Goal: Task Accomplishment & Management: Manage account settings

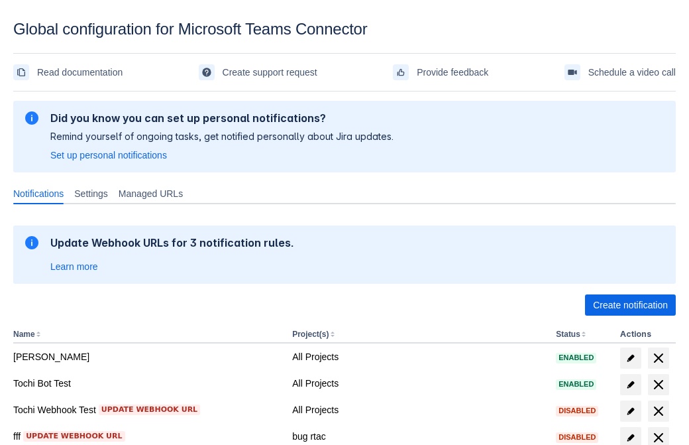
click at [630, 305] on span "Create notification" at bounding box center [630, 304] width 75 height 21
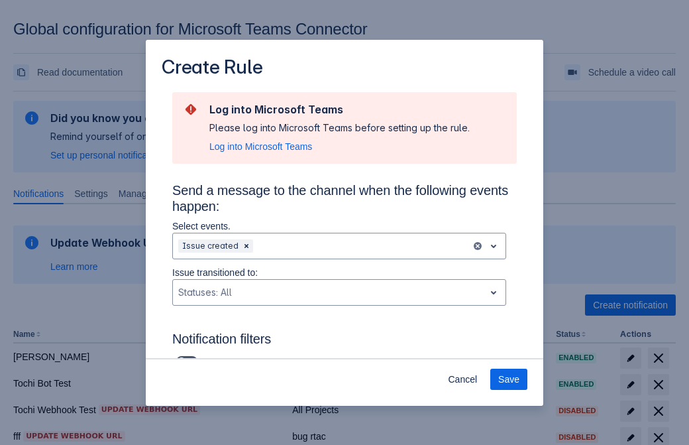
type input "RuleName-767153New Rule (42)"
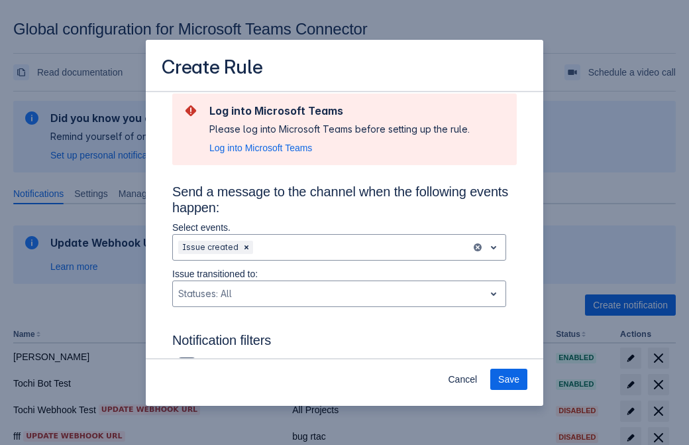
scroll to position [869, 0]
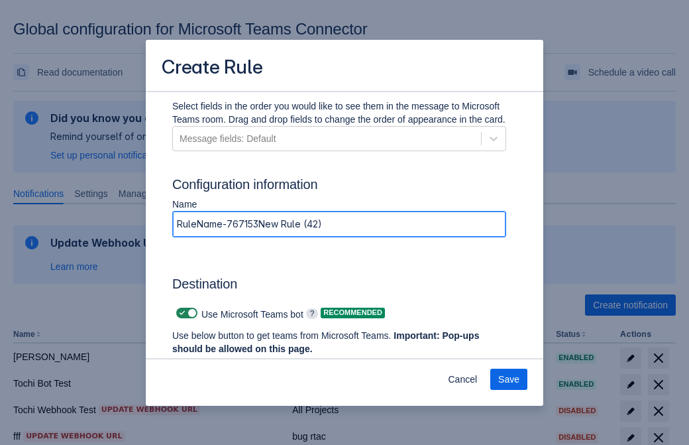
click at [246, 363] on span "Authenticate in Microsoft Teams" at bounding box center [245, 373] width 131 height 21
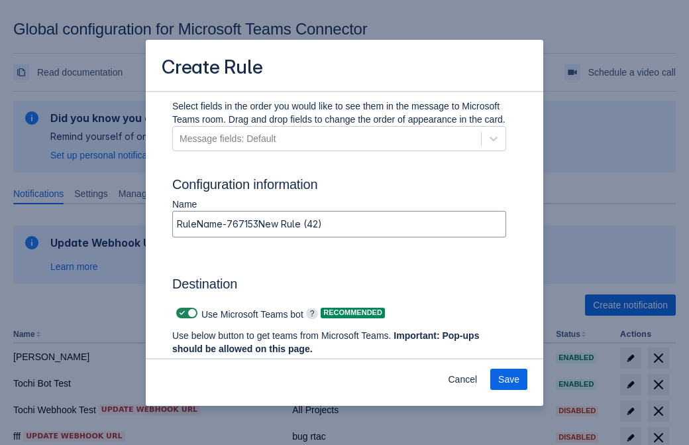
scroll to position [0, 0]
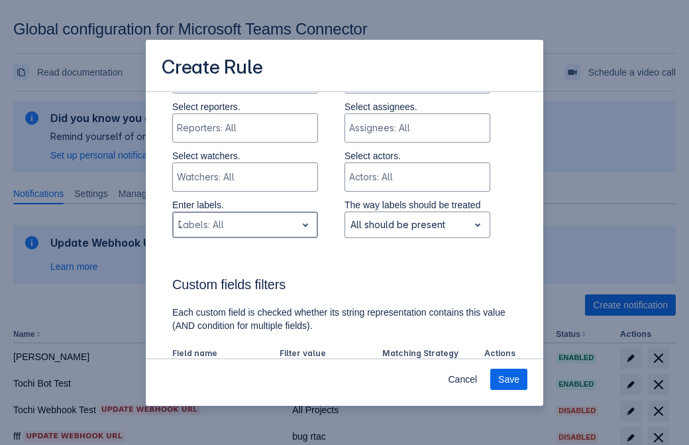
type input "767153_label"
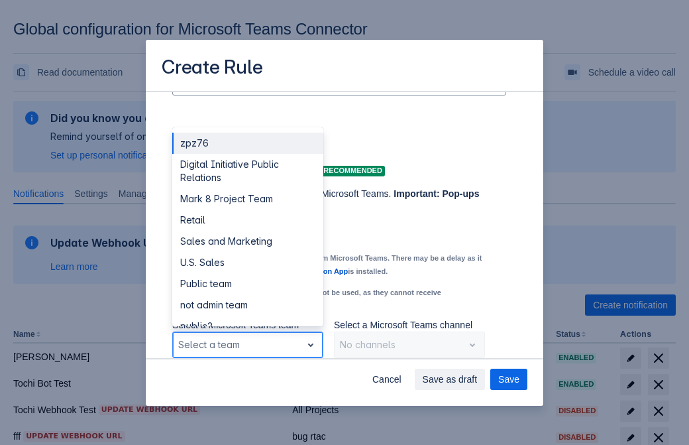
click at [247, 220] on div "Retail" at bounding box center [247, 219] width 151 height 21
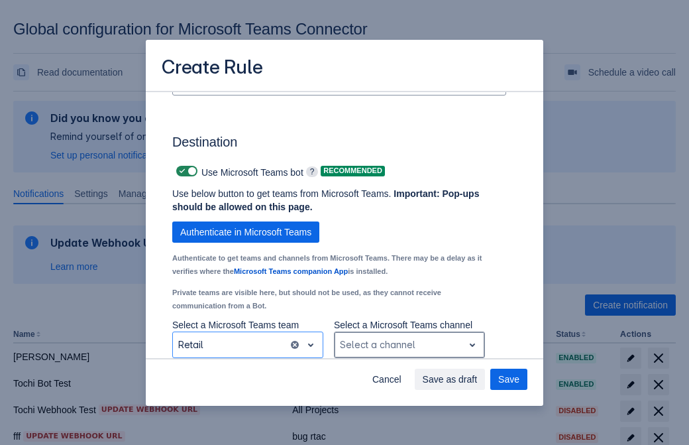
click at [409, 345] on div "Scrollable content" at bounding box center [399, 345] width 118 height 16
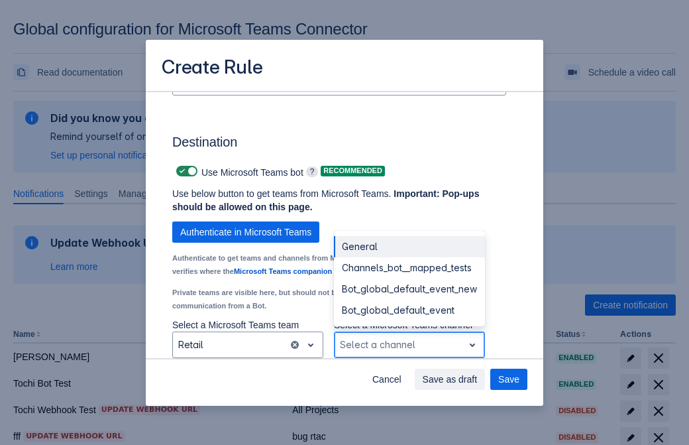
click at [409, 310] on div "Bot_global_default_event" at bounding box center [409, 310] width 151 height 21
click at [478, 379] on span "Save as draft" at bounding box center [450, 379] width 55 height 21
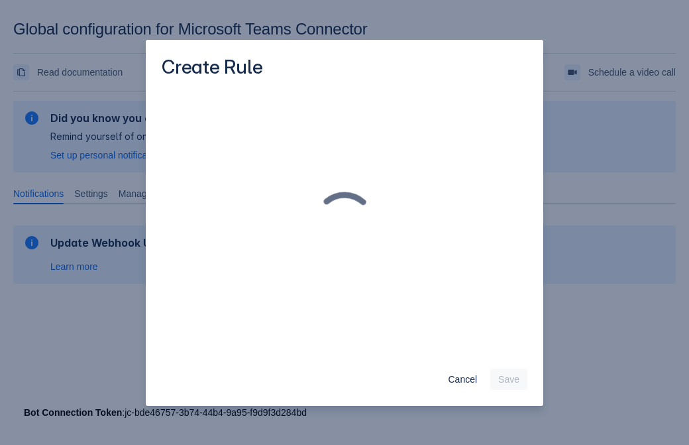
scroll to position [0, 0]
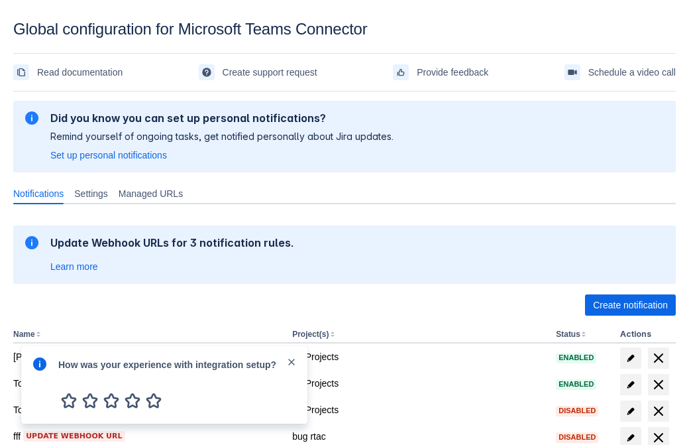
click at [43, 373] on div at bounding box center [40, 384] width 16 height 57
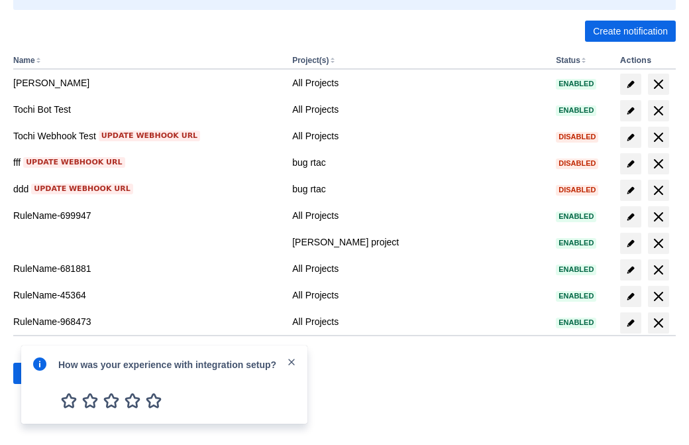
click at [43, 373] on div at bounding box center [40, 384] width 16 height 57
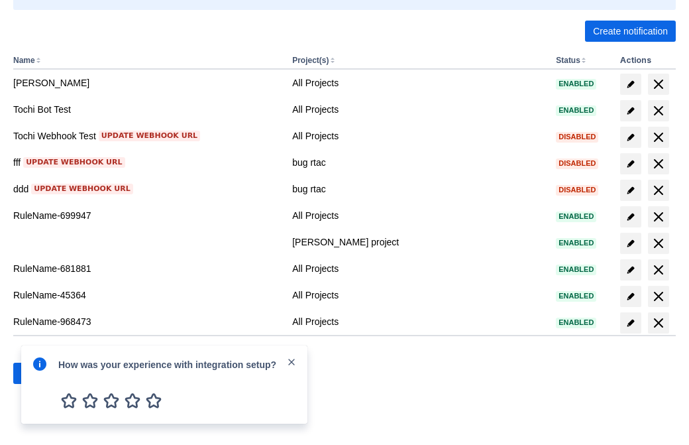
click at [43, 373] on div at bounding box center [40, 384] width 16 height 57
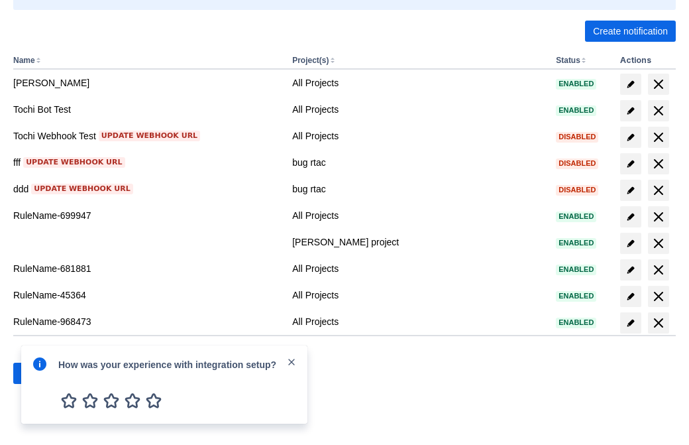
click at [43, 373] on div at bounding box center [40, 384] width 16 height 57
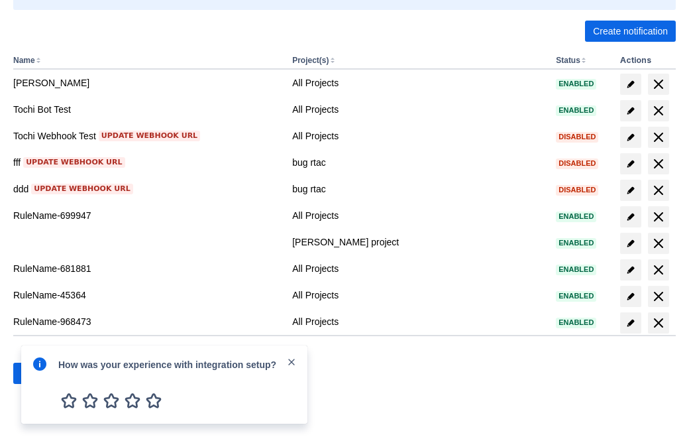
click at [43, 373] on div at bounding box center [40, 384] width 16 height 57
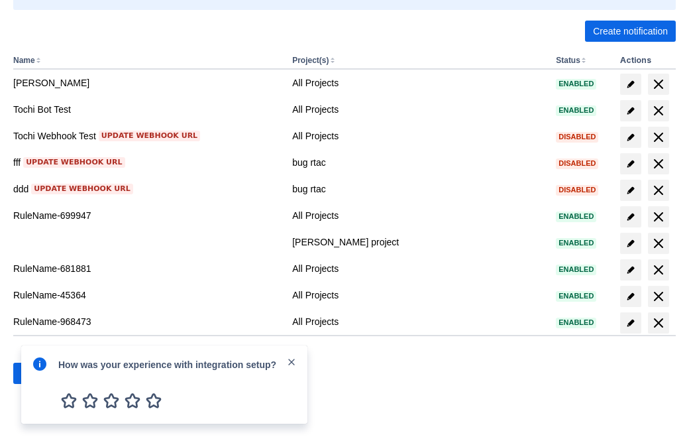
click at [43, 373] on div at bounding box center [40, 384] width 16 height 57
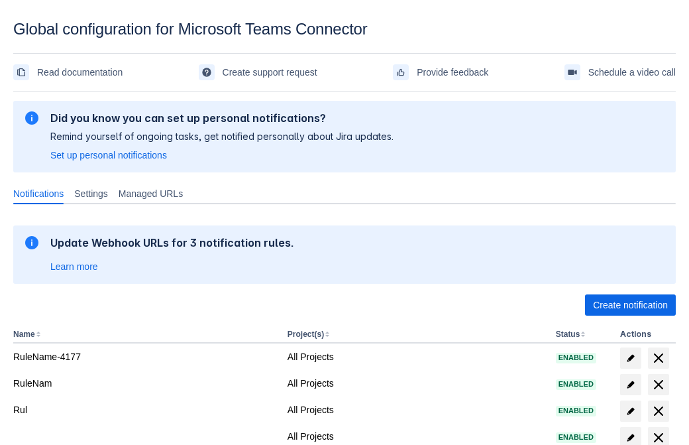
scroll to position [274, 0]
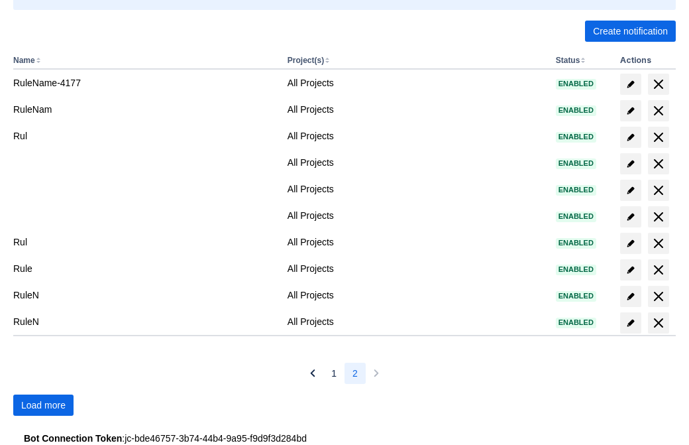
click at [43, 405] on span "Load more" at bounding box center [43, 404] width 44 height 21
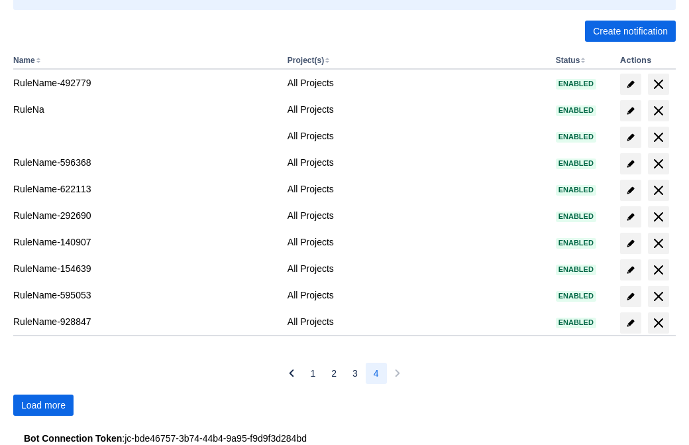
click at [43, 405] on span "Load more" at bounding box center [43, 404] width 44 height 21
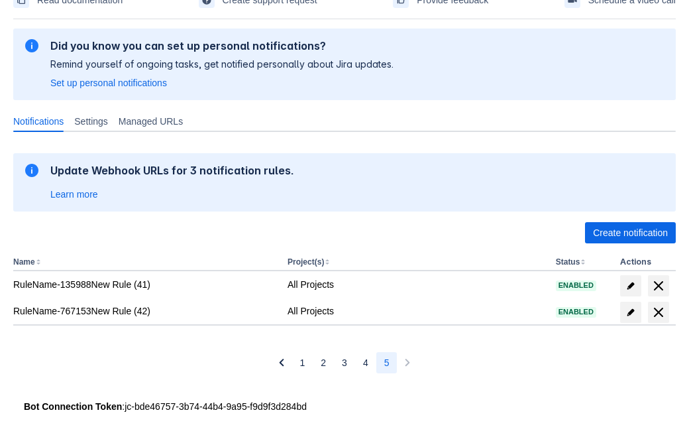
click at [658, 312] on span "delete" at bounding box center [659, 312] width 16 height 16
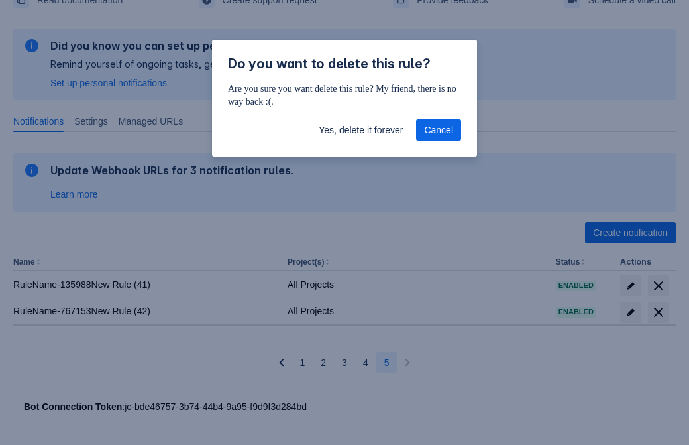
click at [361, 130] on span "Yes, delete it forever" at bounding box center [361, 129] width 84 height 21
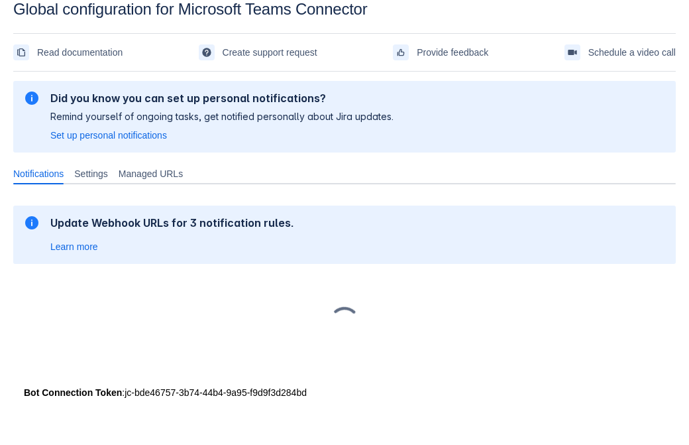
scroll to position [20, 0]
